Goal: Use online tool/utility: Use online tool/utility

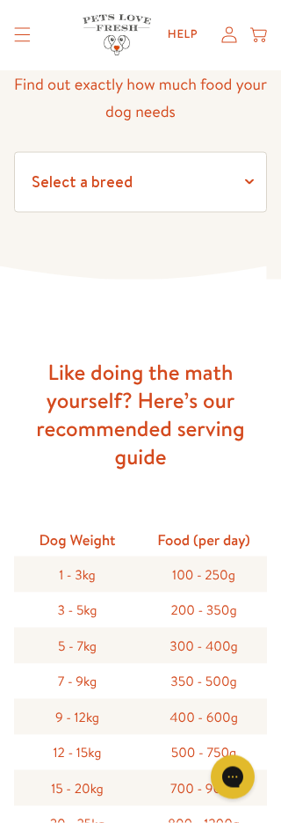
scroll to position [156, 0]
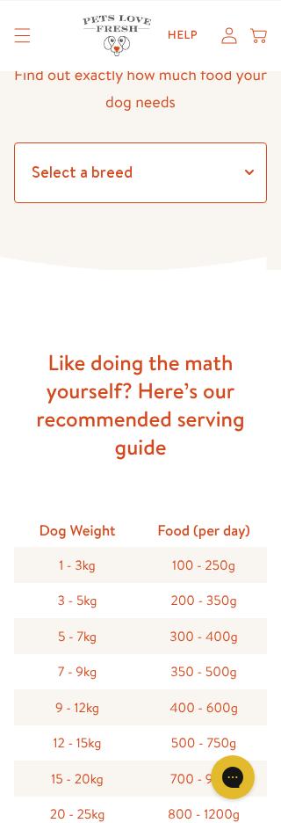
click at [196, 173] on select "Select a breed Affenpinscher Afghan hound Airedale terrier Akita Alaskan Malamu…" at bounding box center [140, 172] width 253 height 61
select select "13"
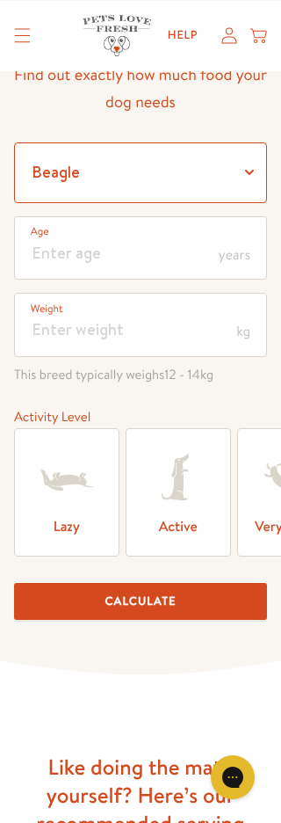
scroll to position [164, 0]
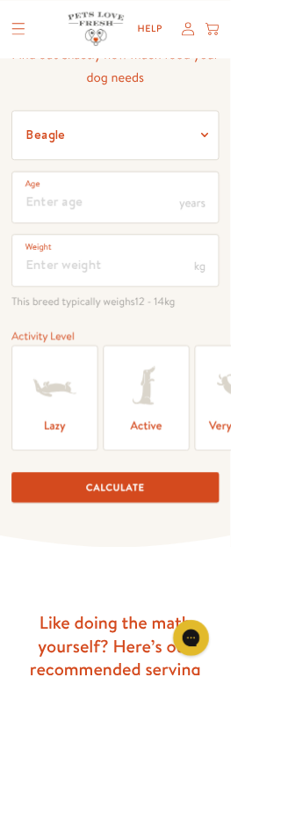
click at [170, 514] on label "Active" at bounding box center [178, 484] width 105 height 129
click at [0, 0] on input "Active" at bounding box center [0, 0] width 0 height 0
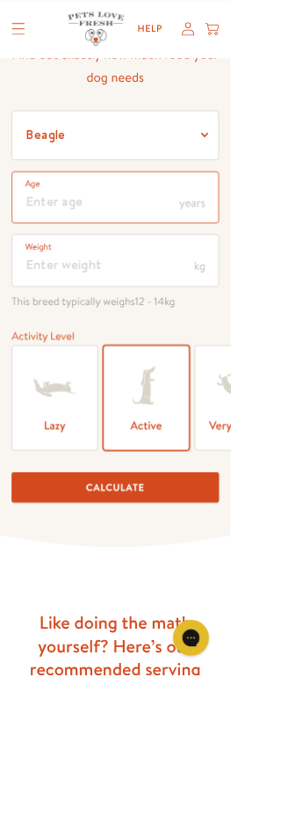
click at [88, 253] on input "number" at bounding box center [140, 240] width 253 height 64
type input "8"
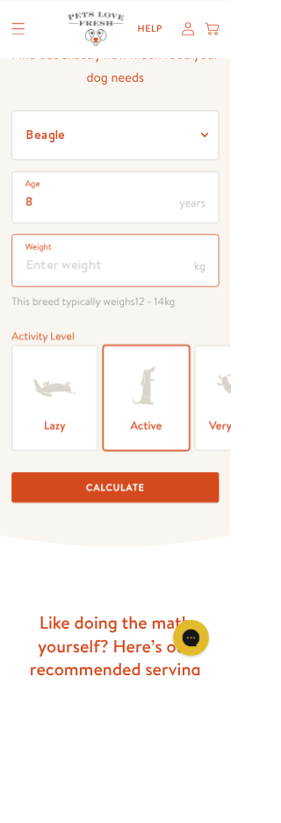
click at [102, 344] on input "number" at bounding box center [140, 317] width 253 height 64
type input "14"
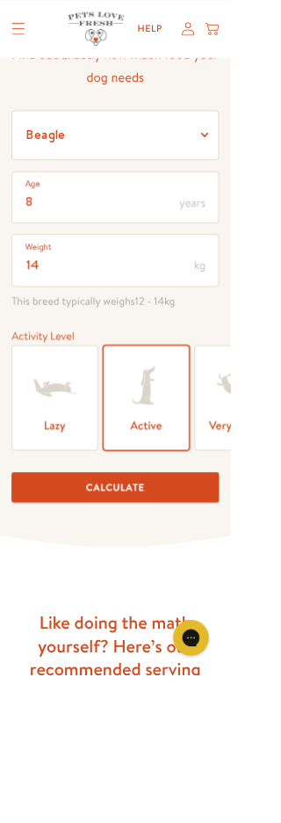
click at [79, 598] on button "Calculate" at bounding box center [140, 593] width 253 height 37
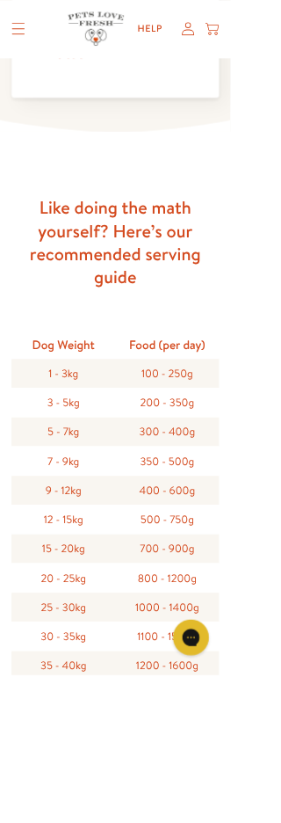
scroll to position [1472, 0]
click at [46, 685] on div "20 - 25kg" at bounding box center [77, 703] width 127 height 36
click at [80, 670] on div "15 - 20kg" at bounding box center [77, 668] width 127 height 36
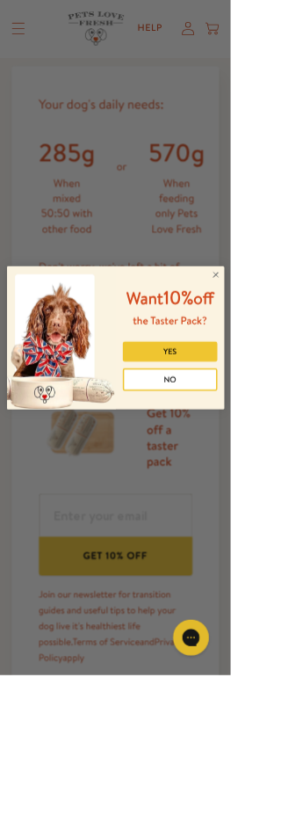
scroll to position [711, 0]
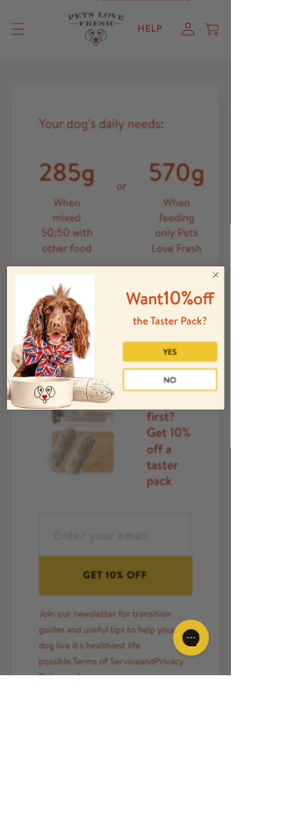
click at [261, 378] on span "Want 10% off" at bounding box center [207, 362] width 107 height 31
click at [270, 341] on icon "Close dialog" at bounding box center [263, 334] width 14 height 14
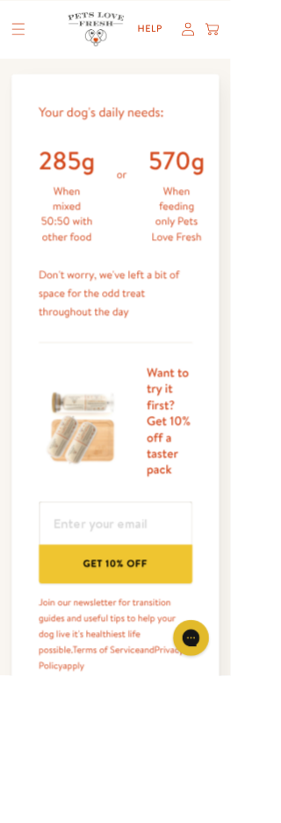
scroll to position [748, 0]
